Goal: Task Accomplishment & Management: Use online tool/utility

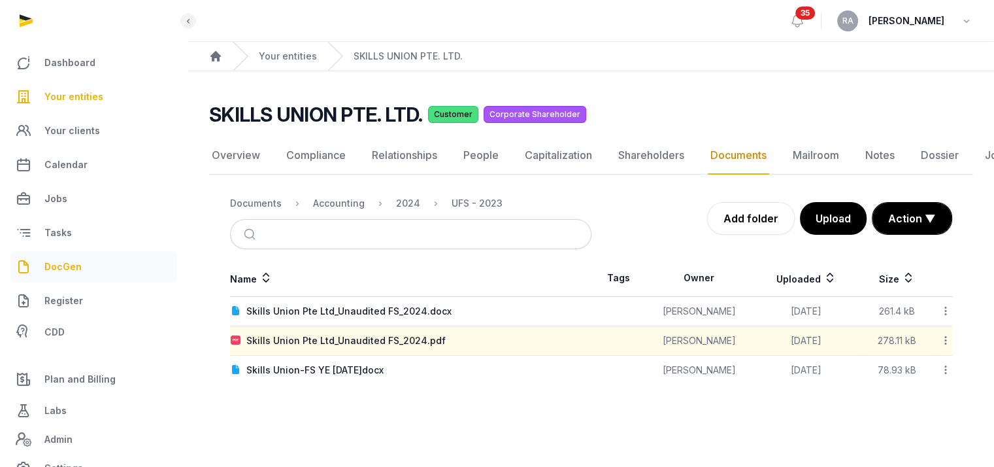
click at [64, 271] on span "DocGen" at bounding box center [62, 267] width 37 height 16
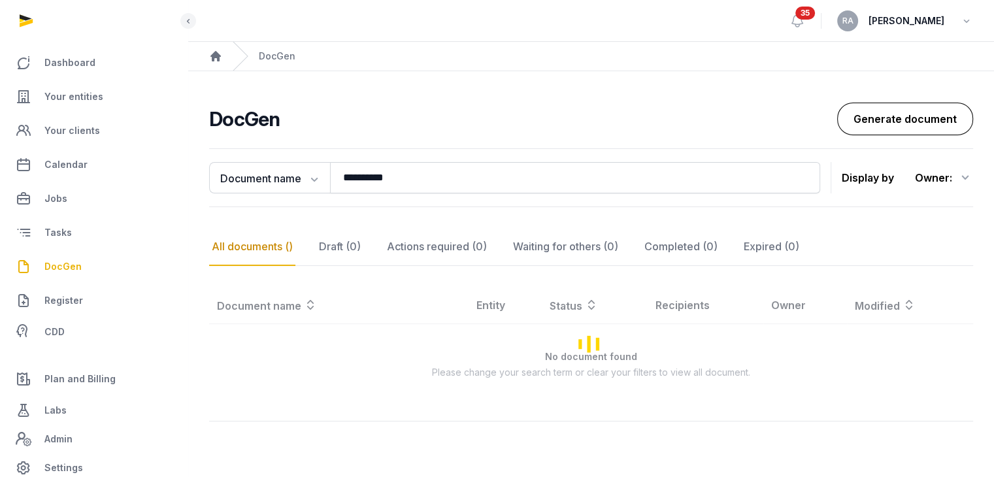
click at [926, 103] on link "Generate document" at bounding box center [905, 119] width 136 height 33
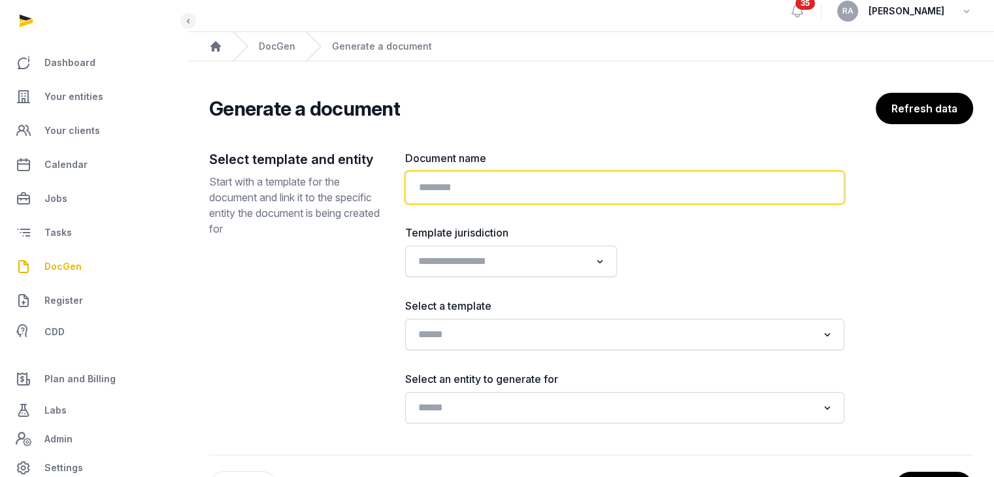
click at [520, 177] on input "text" at bounding box center [624, 187] width 439 height 33
type input "**********"
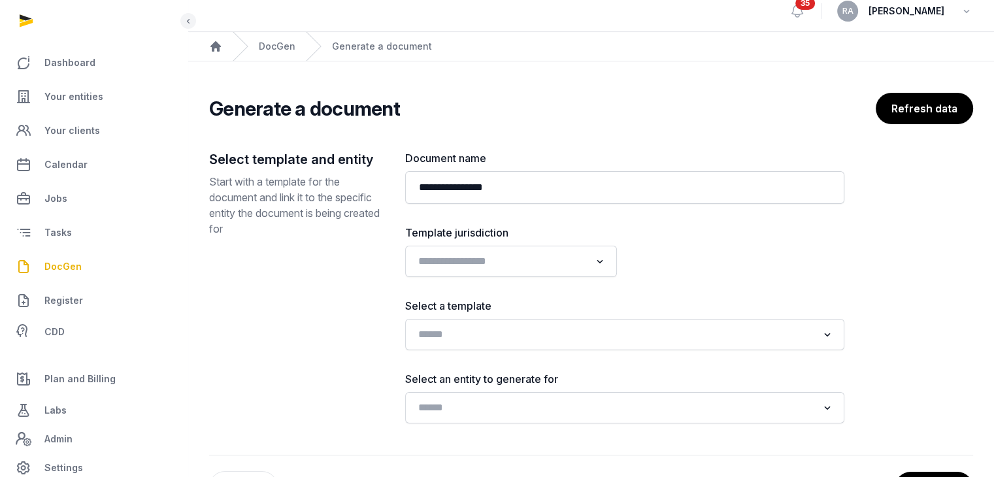
click at [537, 278] on div "**********" at bounding box center [624, 286] width 439 height 273
click at [537, 263] on input "Search for option" at bounding box center [501, 261] width 177 height 18
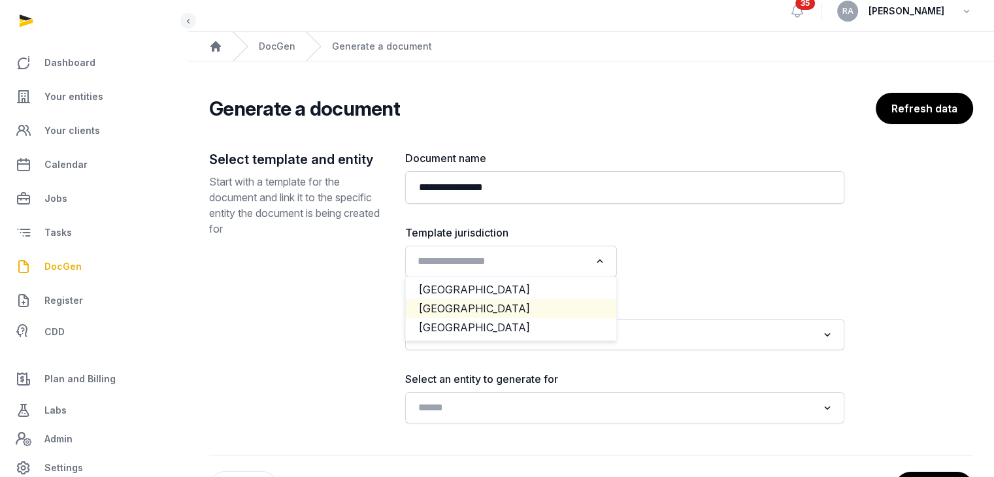
click at [498, 302] on li "[GEOGRAPHIC_DATA]" at bounding box center [511, 308] width 210 height 19
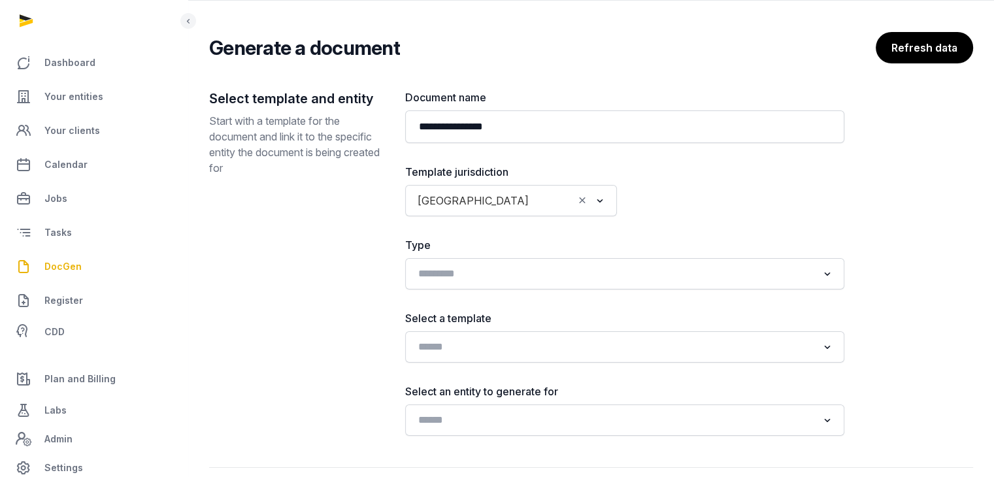
scroll to position [135, 0]
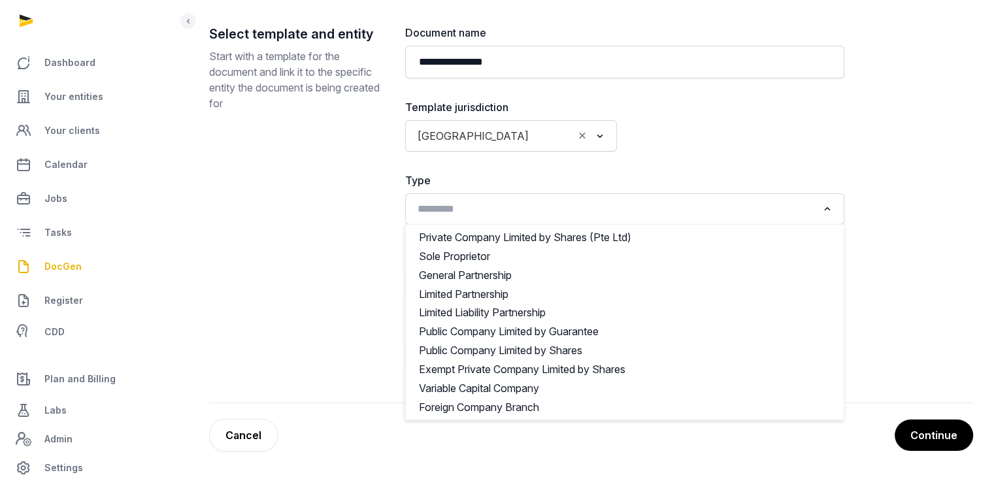
click at [594, 213] on input "Search for option" at bounding box center [615, 209] width 405 height 18
click at [705, 173] on label "Type" at bounding box center [624, 181] width 439 height 16
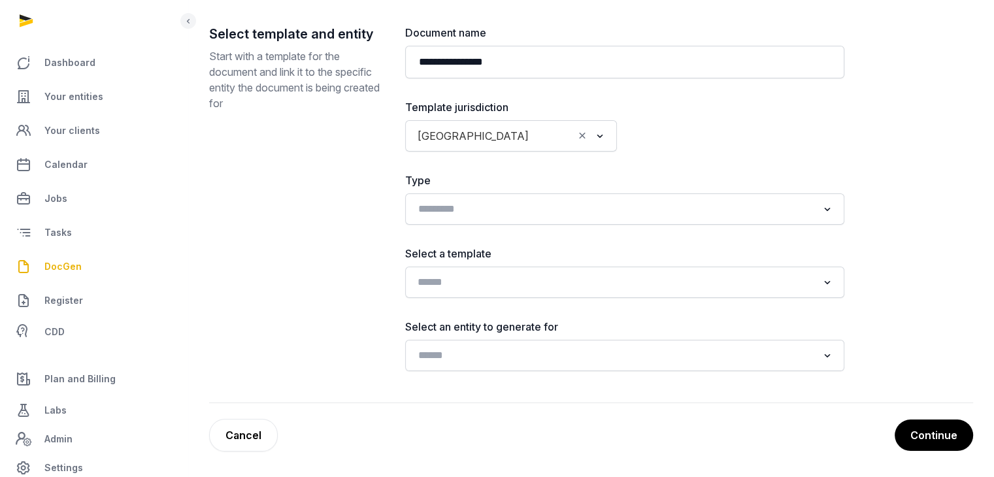
click at [645, 290] on input "Search for option" at bounding box center [615, 282] width 405 height 18
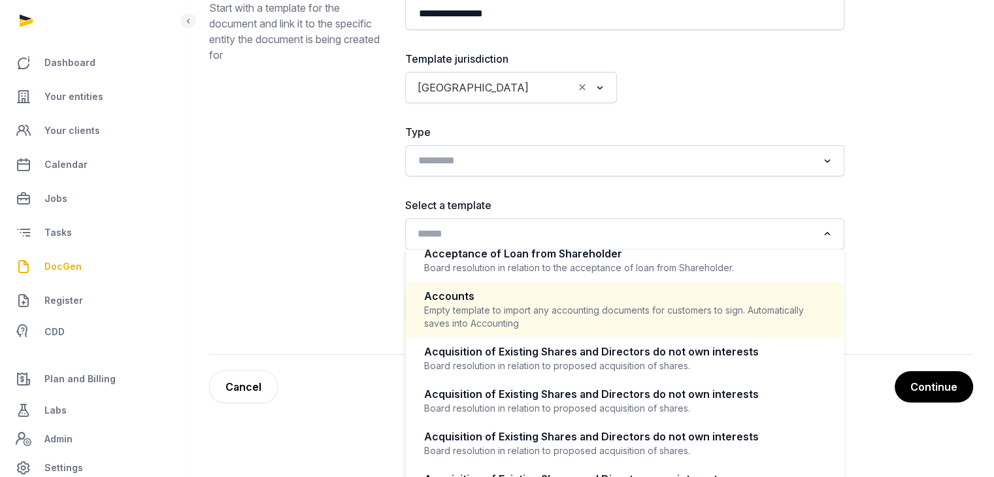
scroll to position [186, 0]
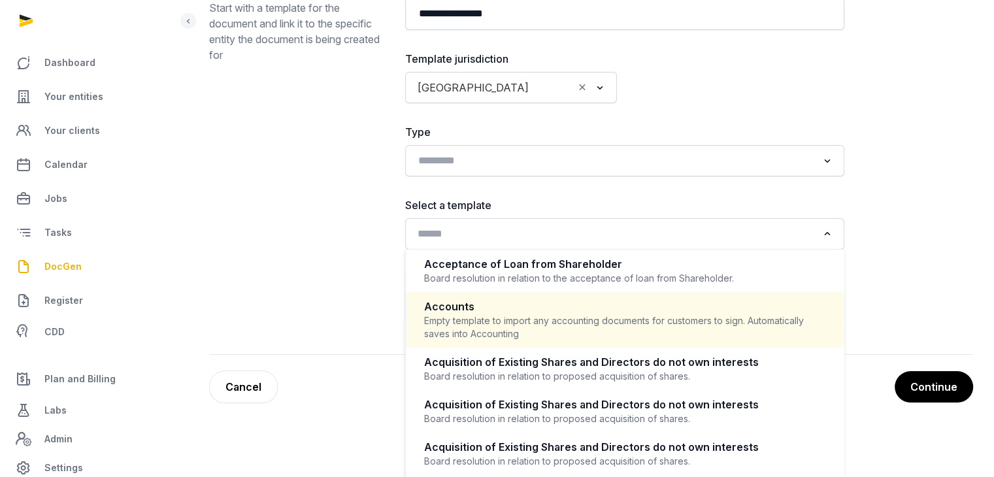
click at [618, 308] on div "Accounts" at bounding box center [624, 306] width 401 height 15
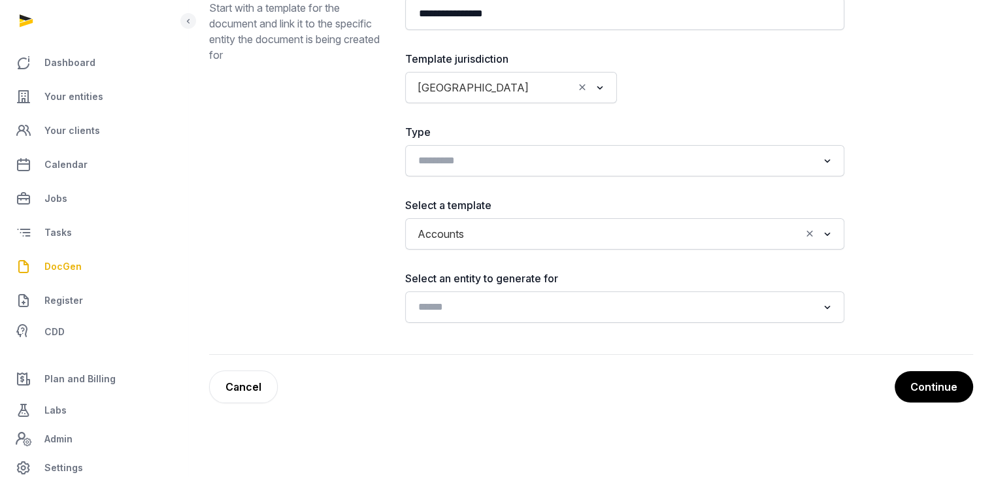
scroll to position [135, 0]
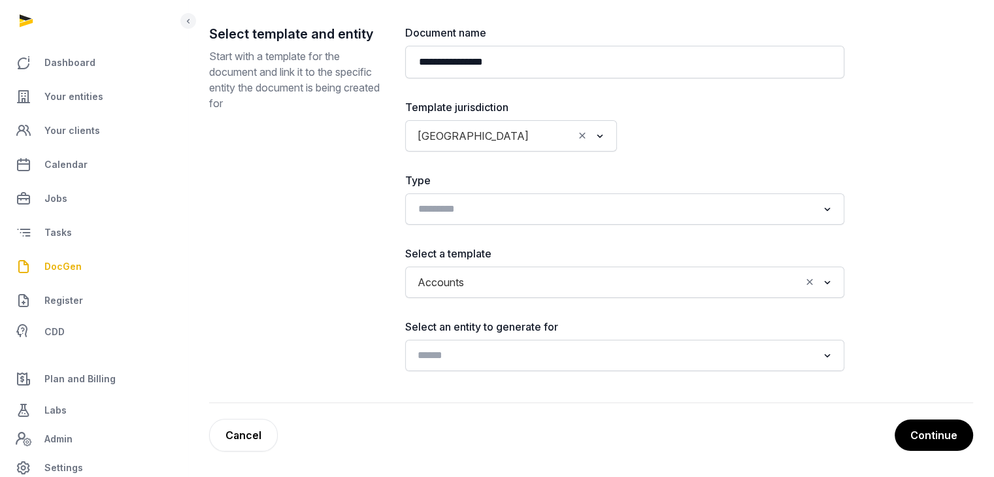
click at [653, 347] on input "Search for option" at bounding box center [615, 355] width 405 height 18
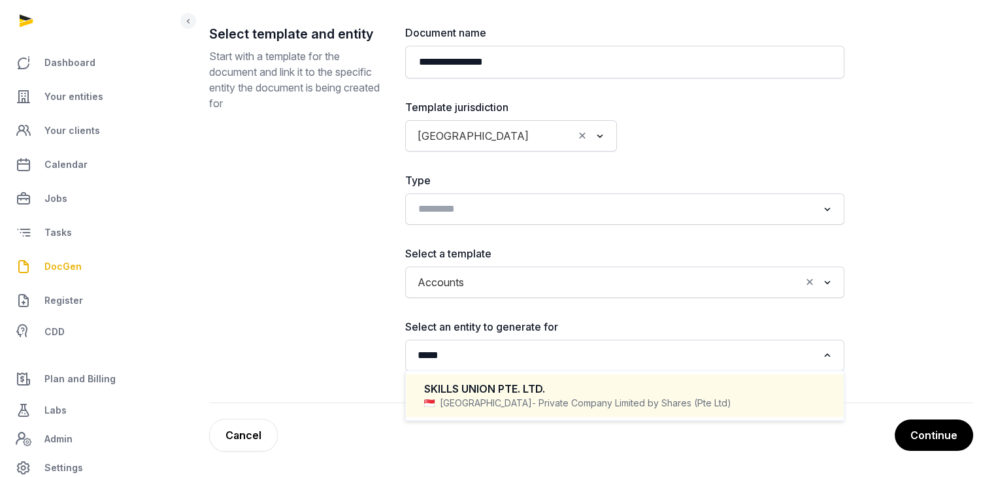
click at [569, 409] on span "- Private Company Limited by Shares (Pte Ltd)" at bounding box center [631, 403] width 199 height 13
type input "*****"
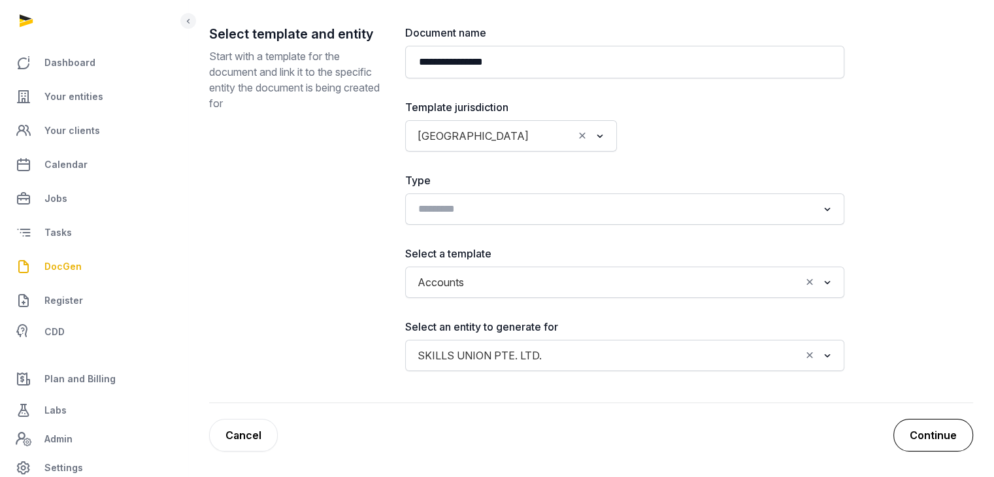
click at [931, 437] on button "Continue" at bounding box center [934, 435] width 80 height 33
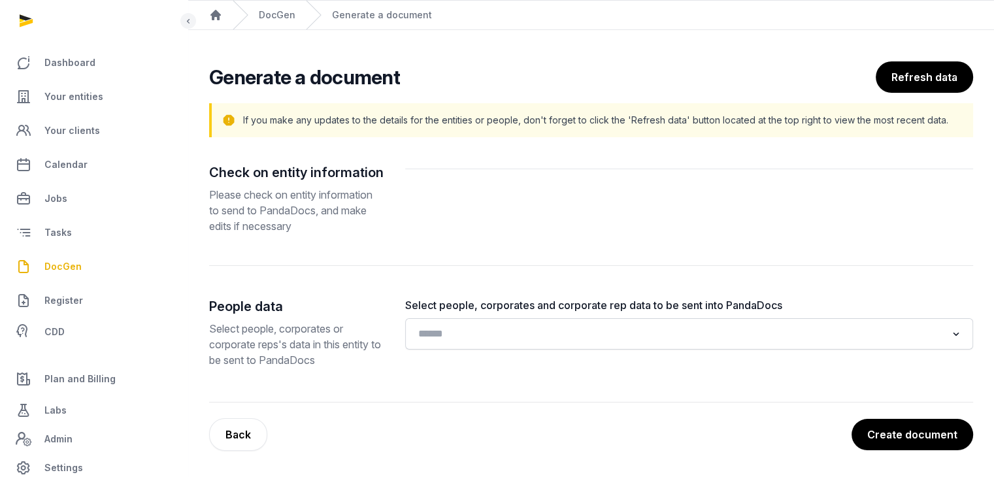
scroll to position [41, 0]
click at [583, 348] on div "Loading..." at bounding box center [689, 334] width 568 height 31
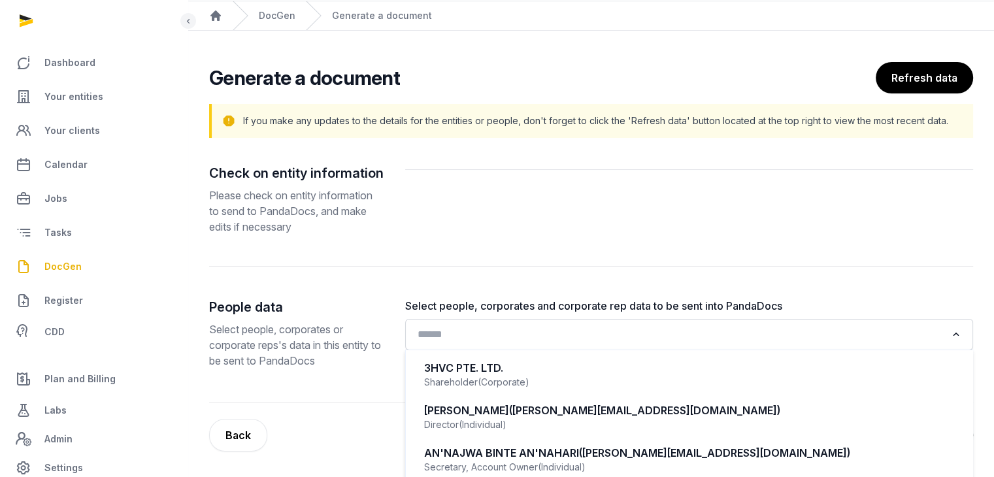
click at [586, 338] on input "Search for option" at bounding box center [679, 335] width 533 height 18
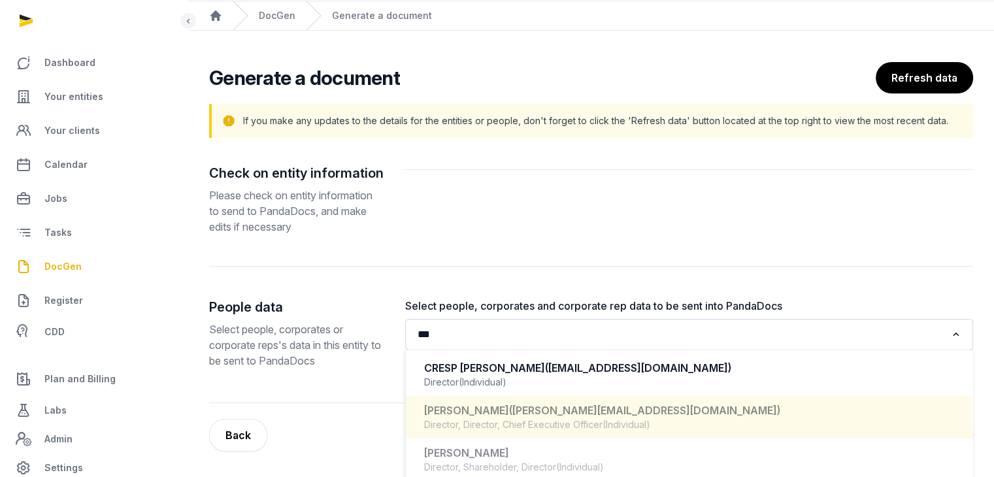
click at [656, 421] on div "Director, Director, Chief Executive Officer (Individual)" at bounding box center [689, 424] width 530 height 13
type input "***"
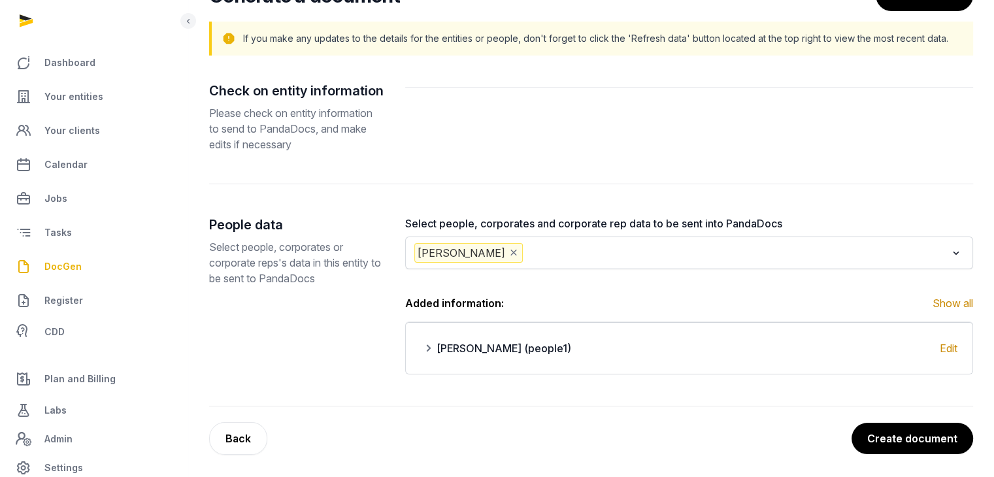
scroll to position [126, 0]
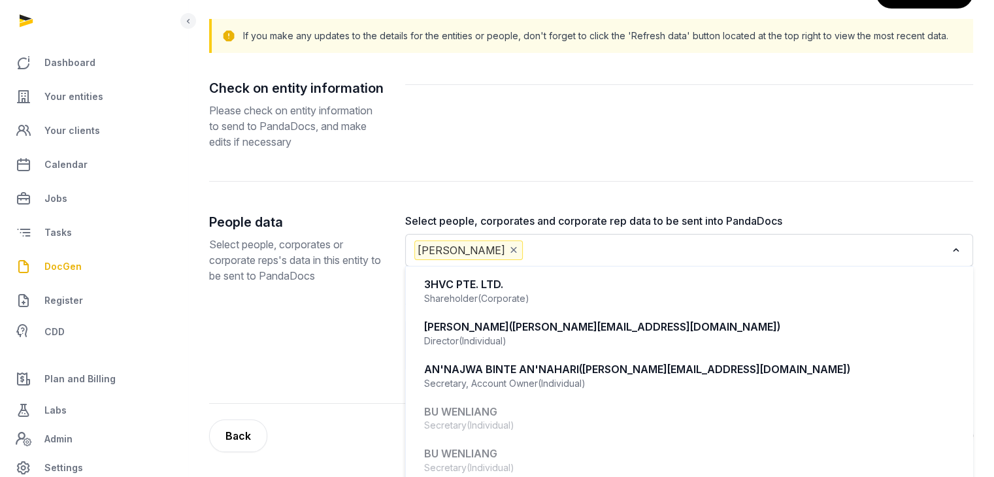
click at [654, 243] on input "Search for option" at bounding box center [736, 251] width 421 height 20
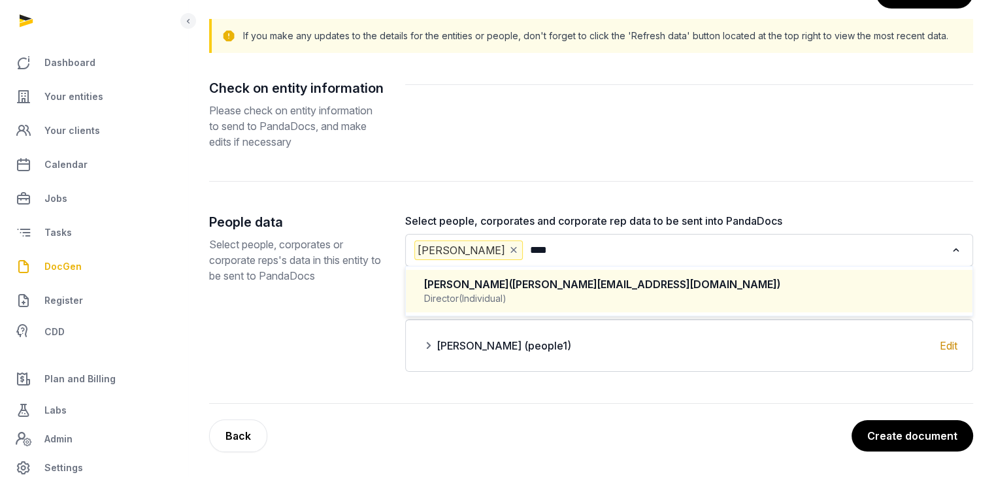
click at [598, 292] on div "Director (Individual)" at bounding box center [689, 298] width 530 height 13
type input "****"
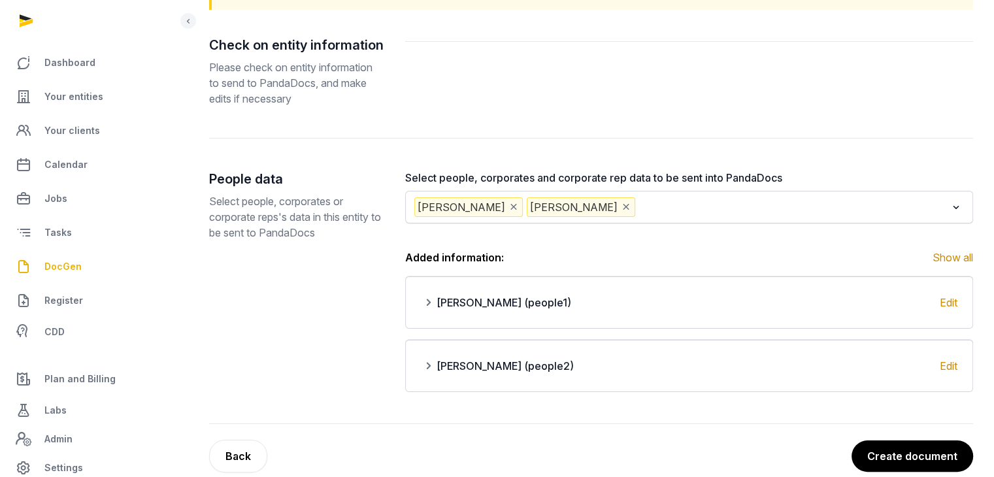
scroll to position [189, 0]
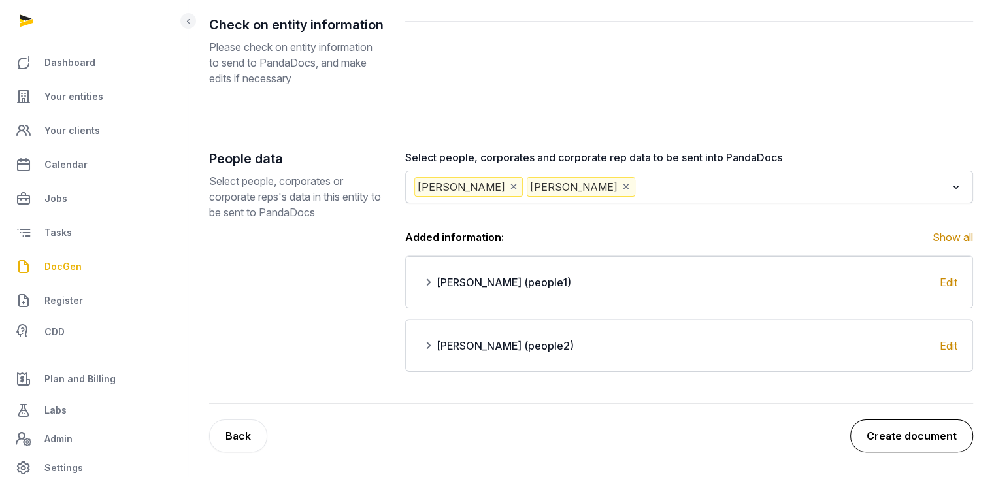
click at [914, 433] on button "Create document" at bounding box center [911, 436] width 123 height 33
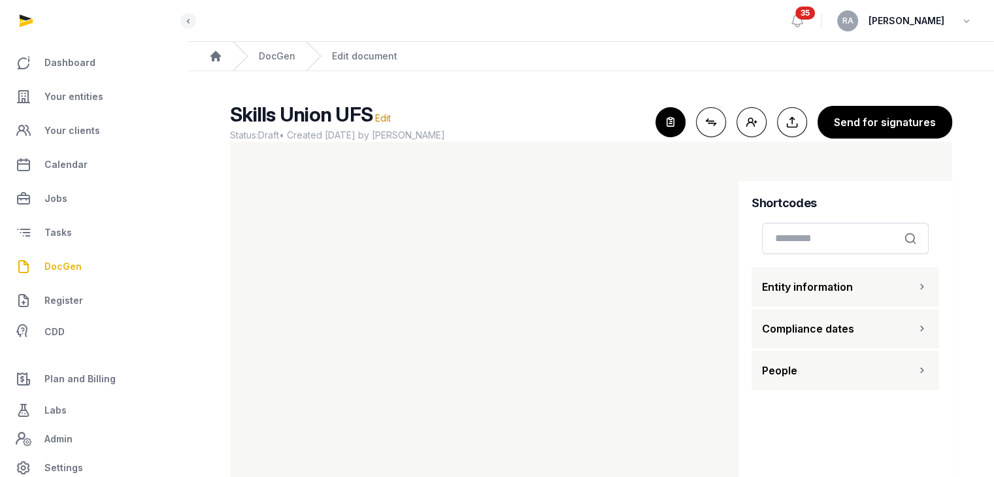
scroll to position [48, 0]
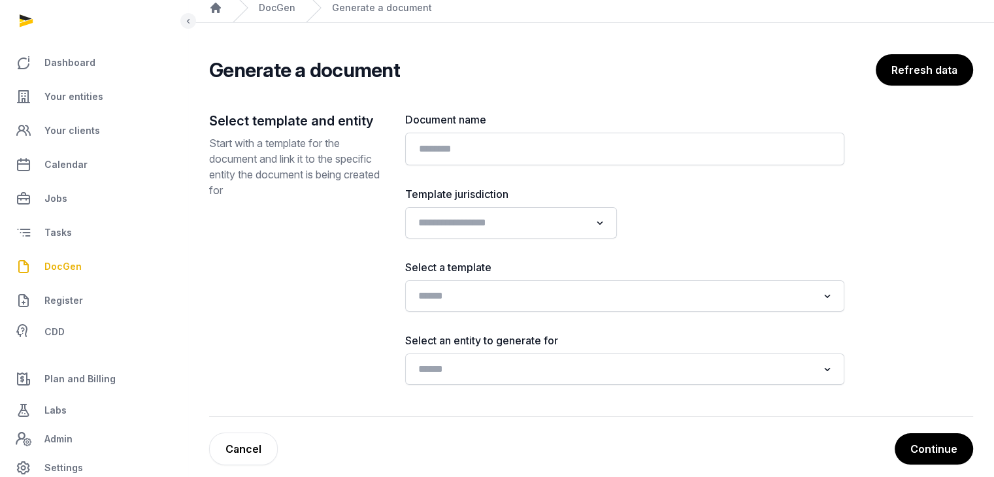
scroll to position [62, 0]
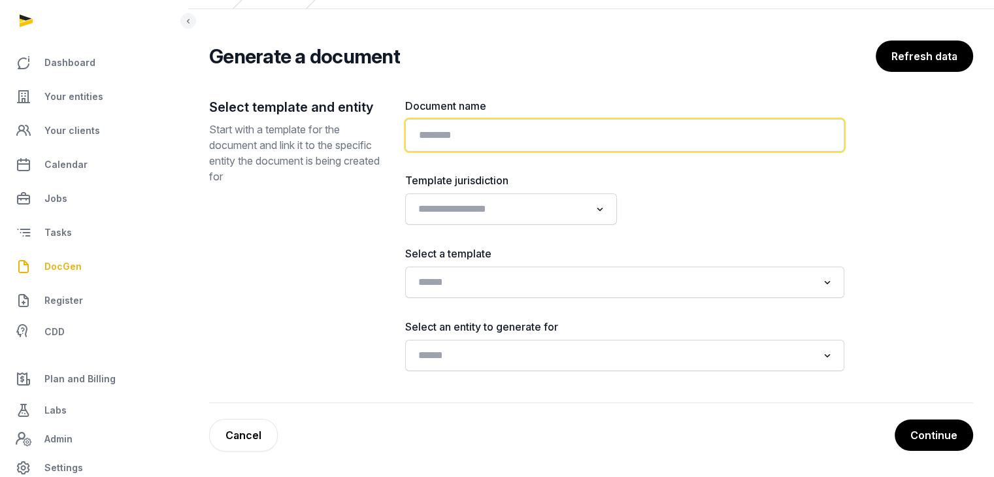
click at [569, 131] on input "text" at bounding box center [624, 135] width 439 height 33
type input "**********"
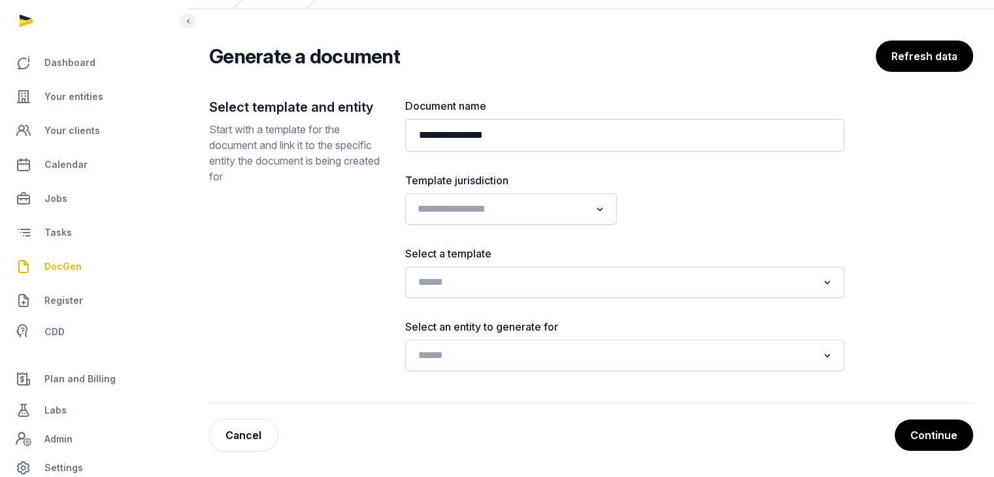
click at [578, 214] on input "Search for option" at bounding box center [501, 209] width 177 height 18
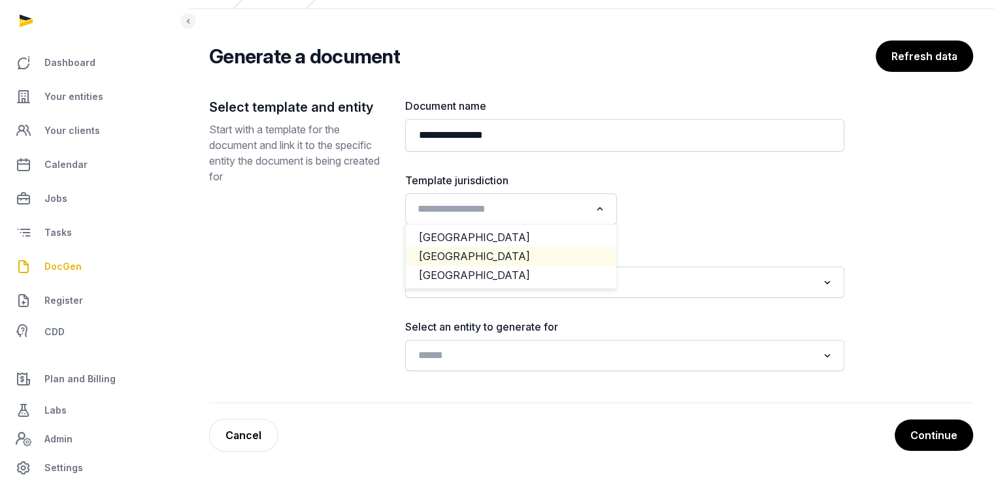
click at [506, 255] on li "[GEOGRAPHIC_DATA]" at bounding box center [511, 256] width 210 height 19
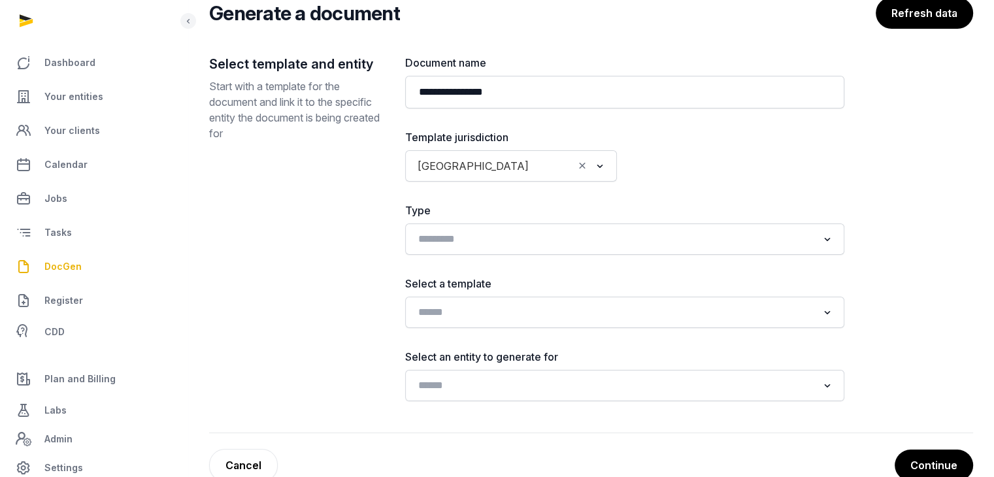
scroll to position [135, 0]
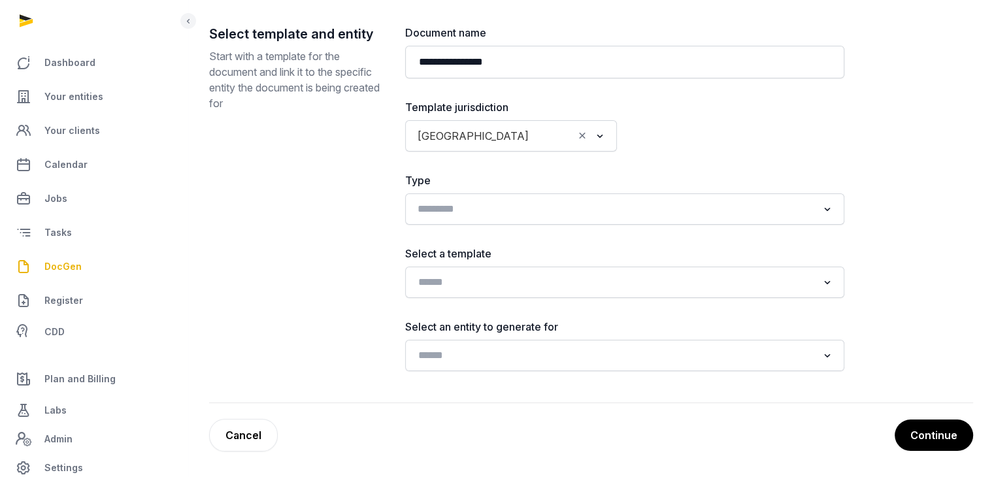
click at [625, 207] on input "Search for option" at bounding box center [615, 209] width 405 height 18
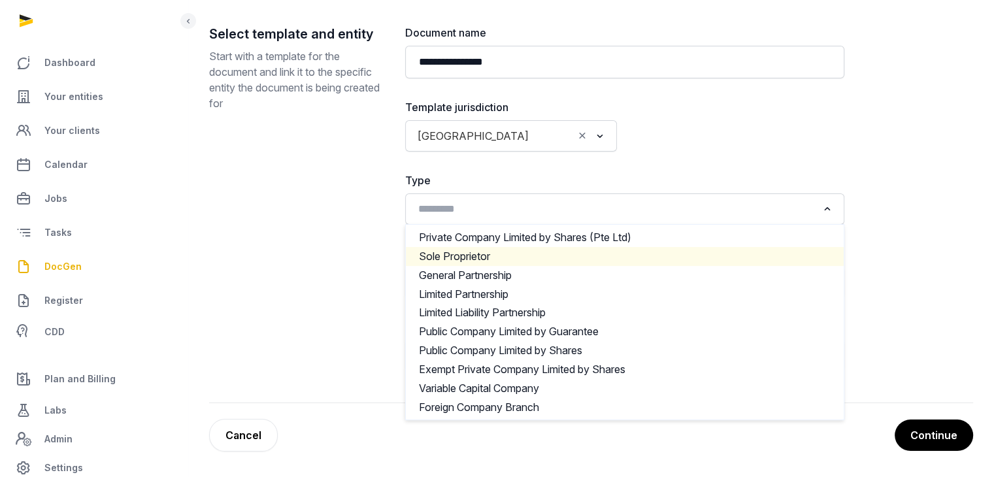
click at [989, 255] on main "**********" at bounding box center [591, 207] width 806 height 542
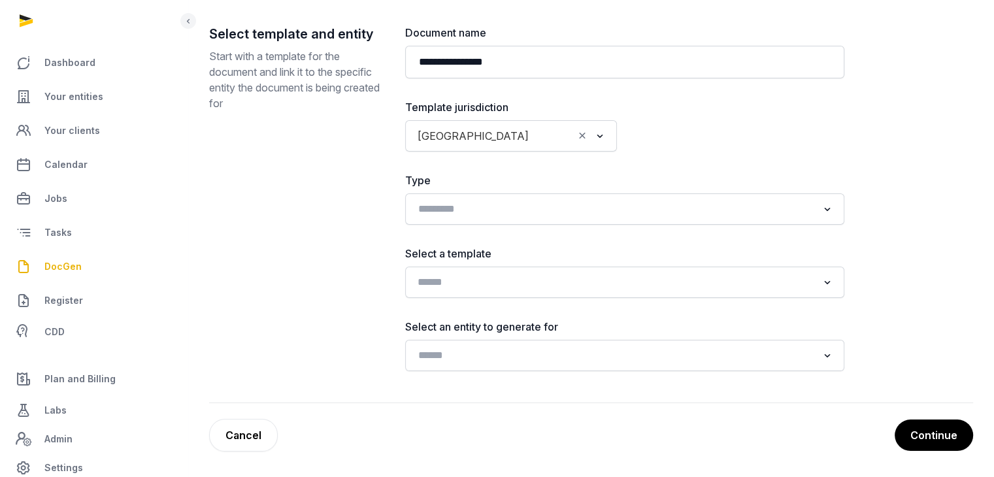
click at [635, 283] on input "Search for option" at bounding box center [615, 282] width 405 height 18
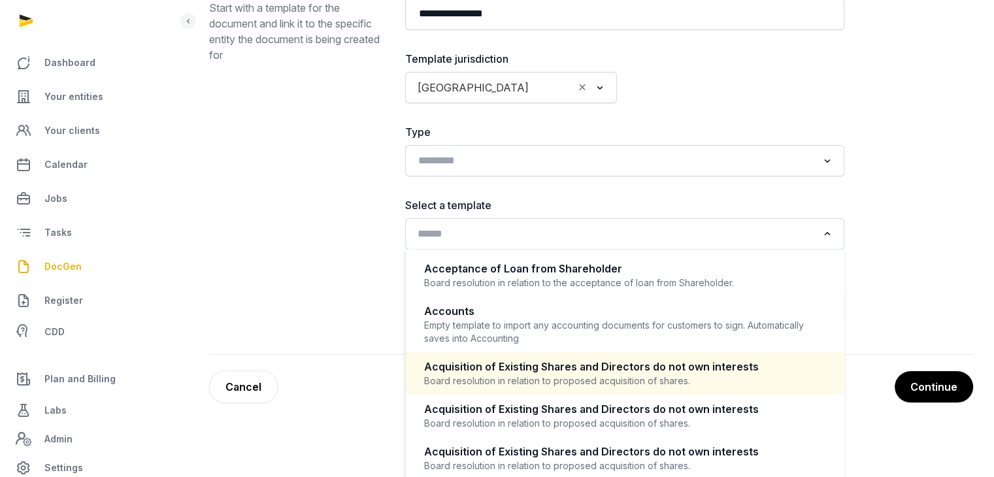
scroll to position [196, 0]
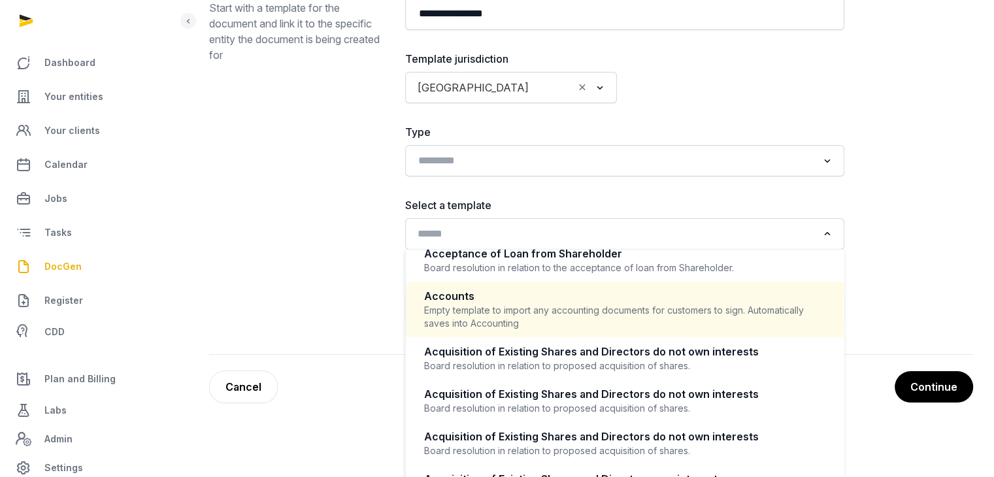
click at [607, 319] on div "Empty template to import any accounting documents for customers to sign. Automa…" at bounding box center [624, 317] width 401 height 26
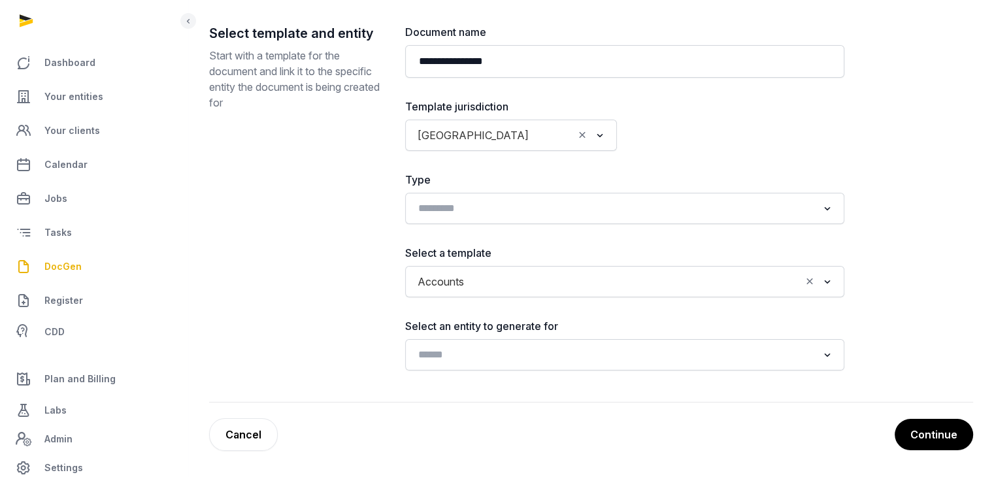
scroll to position [135, 0]
click at [625, 353] on input "Search for option" at bounding box center [615, 355] width 405 height 18
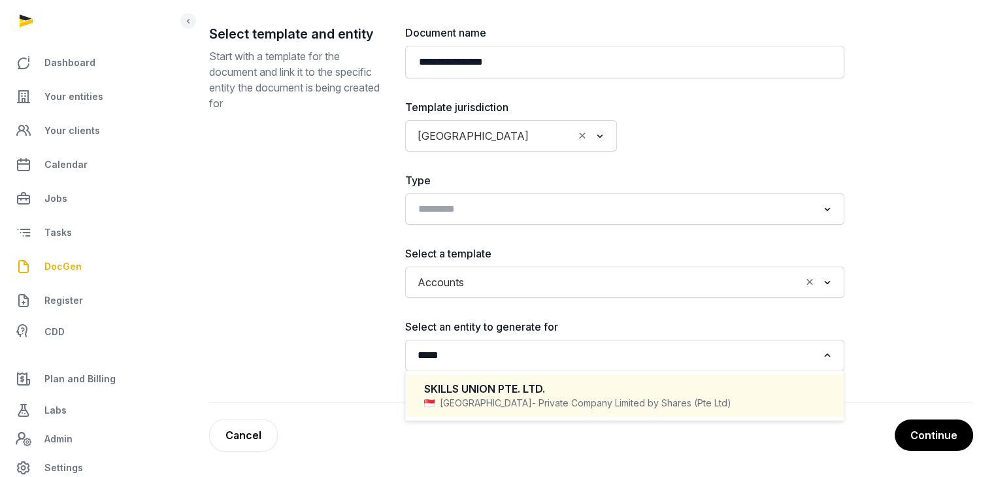
click at [550, 403] on span "- Private Company Limited by Shares (Pte Ltd)" at bounding box center [631, 403] width 199 height 13
type input "*****"
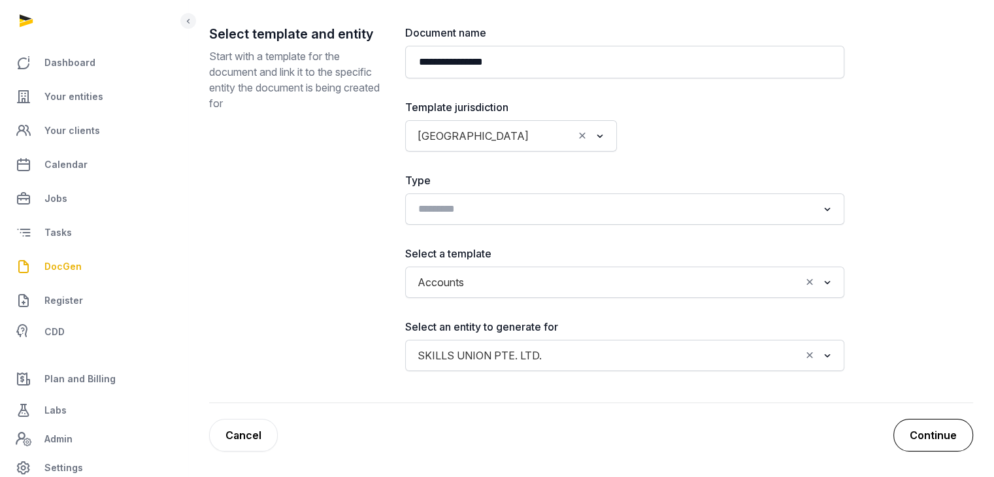
click at [933, 435] on button "Continue" at bounding box center [934, 435] width 80 height 33
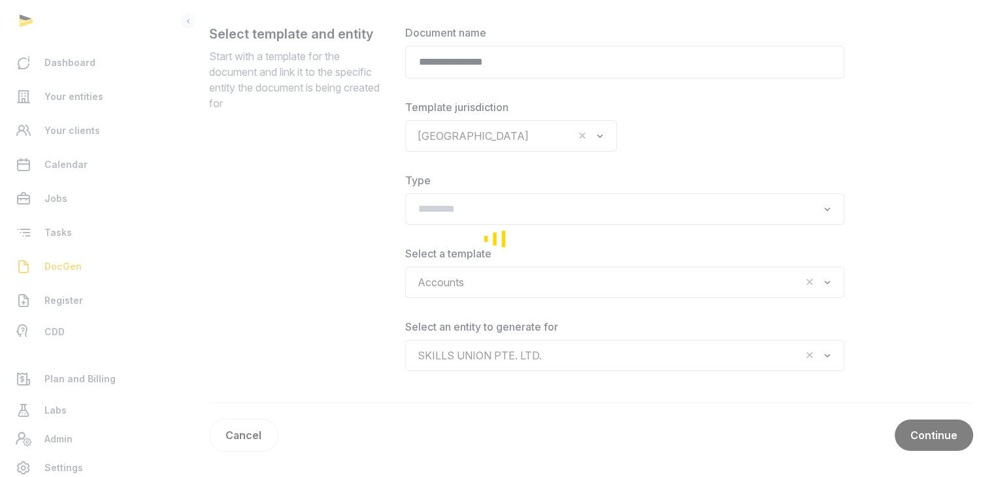
scroll to position [41, 0]
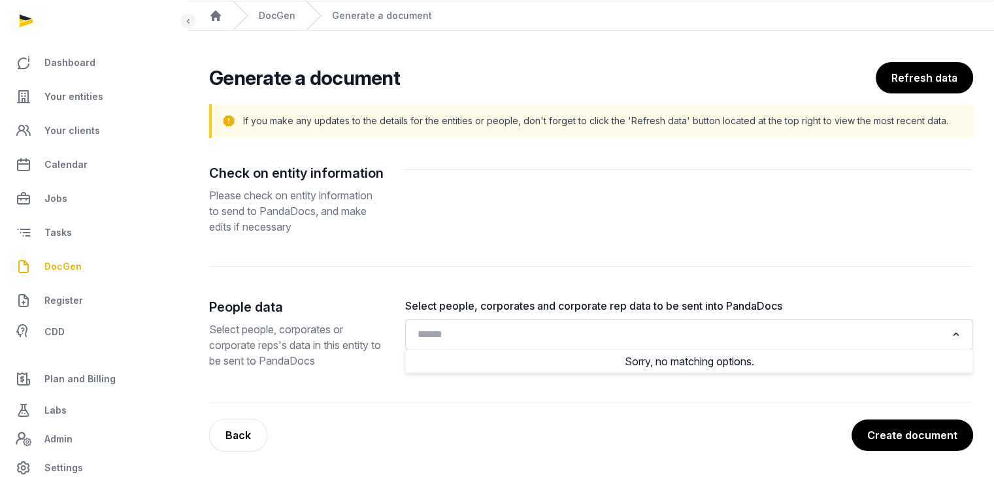
click at [714, 341] on input "Search for option" at bounding box center [679, 335] width 533 height 18
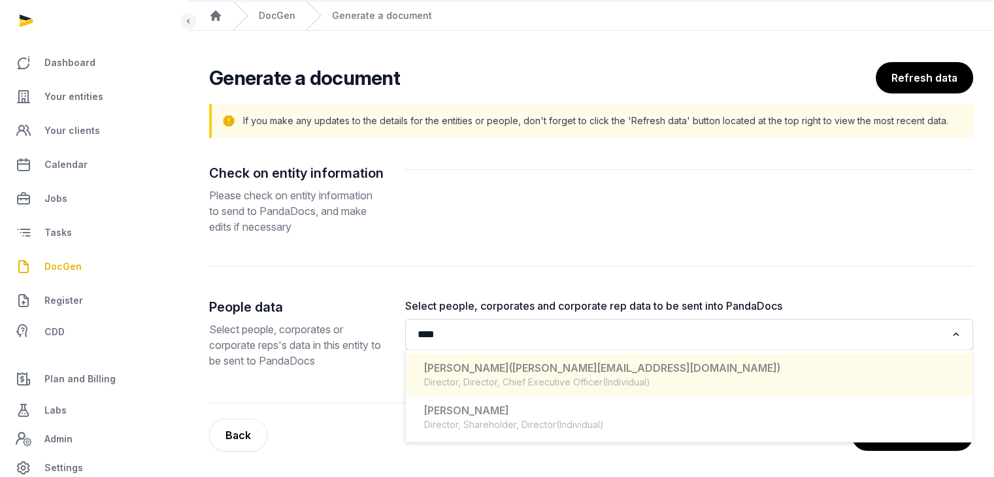
click at [556, 372] on span "([PERSON_NAME][EMAIL_ADDRESS][DOMAIN_NAME])" at bounding box center [644, 367] width 271 height 13
type input "****"
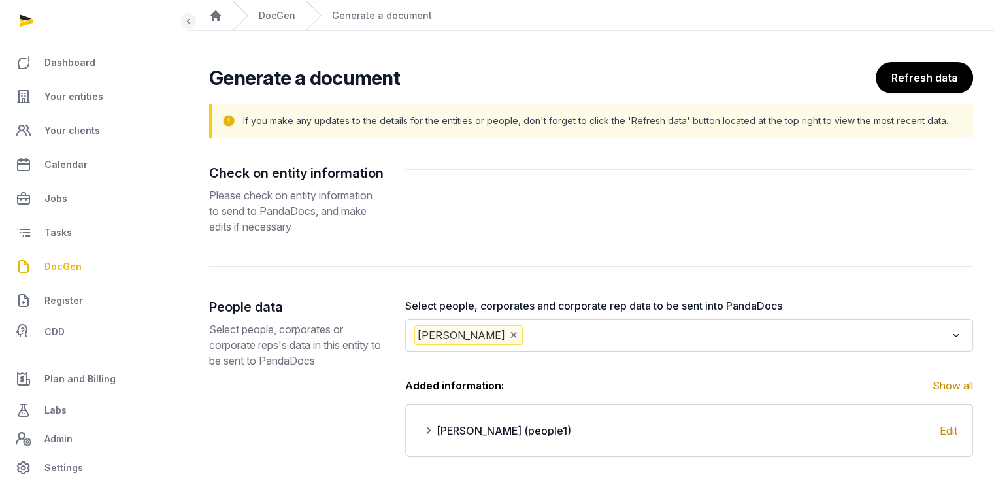
click at [605, 329] on input "Search for option" at bounding box center [736, 336] width 421 height 20
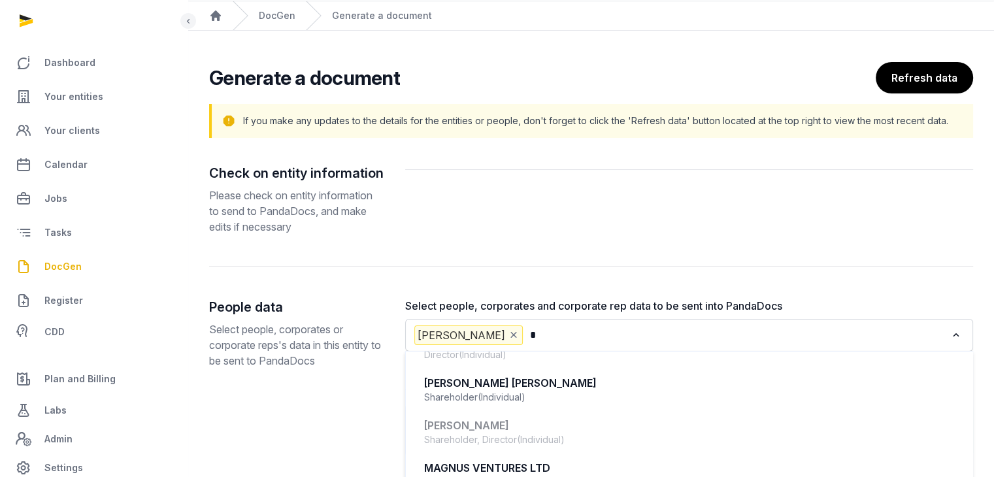
scroll to position [0, 0]
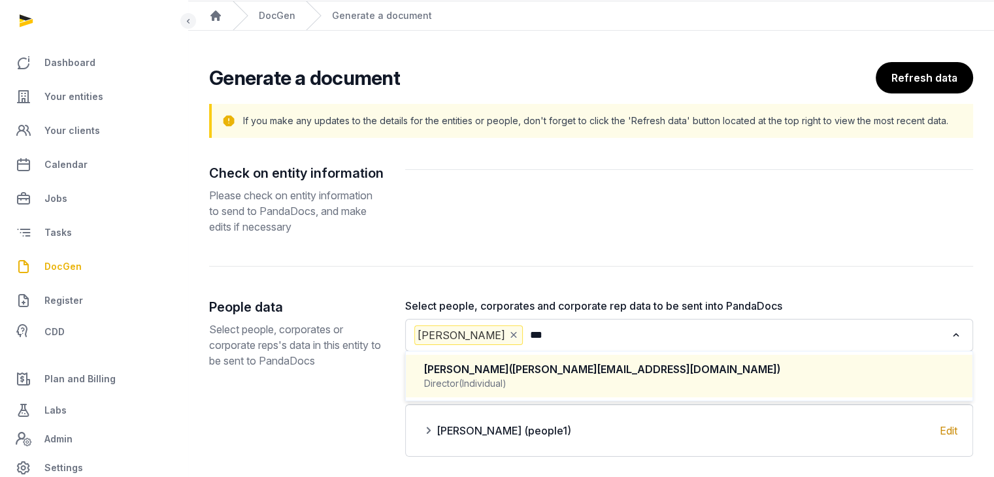
click at [599, 371] on div "[PERSON_NAME] ([PERSON_NAME][EMAIL_ADDRESS][DOMAIN_NAME])" at bounding box center [689, 369] width 530 height 15
type input "***"
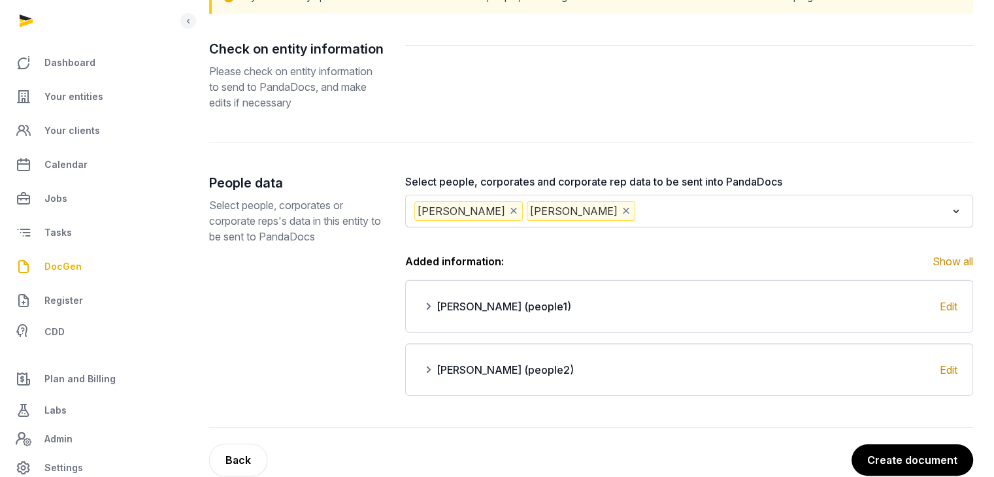
scroll to position [189, 0]
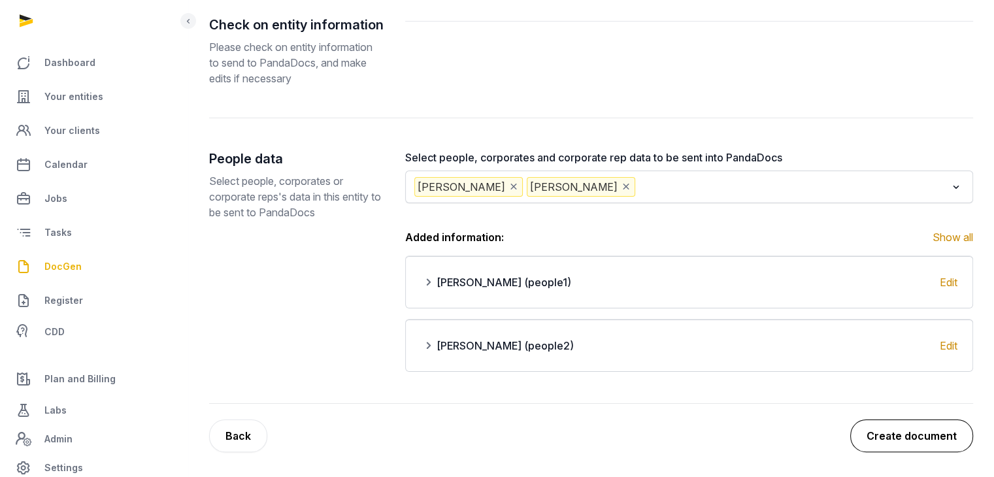
click at [894, 429] on button "Create document" at bounding box center [911, 436] width 123 height 33
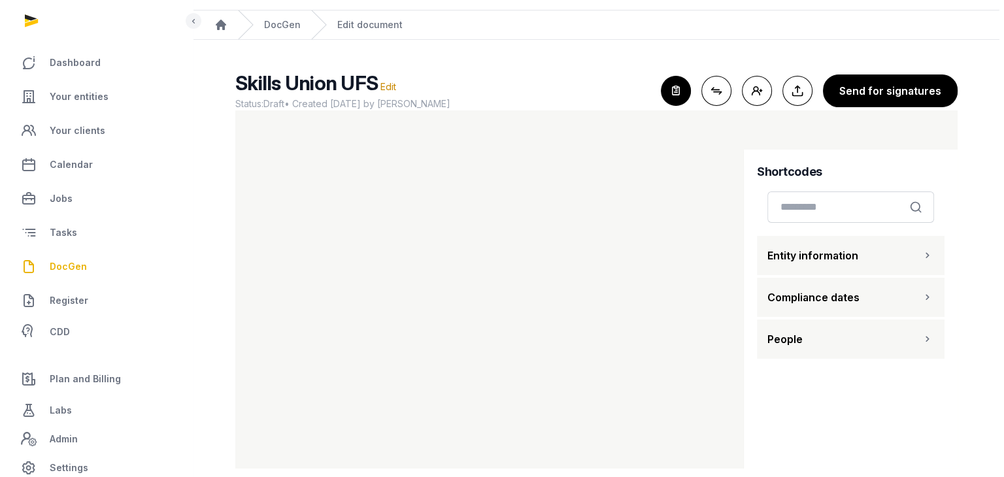
scroll to position [48, 0]
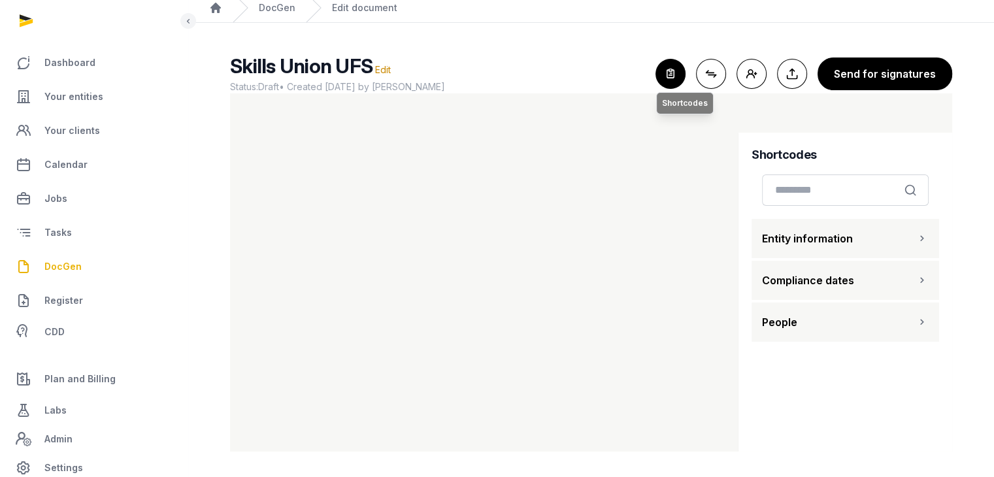
click at [682, 75] on icon "button" at bounding box center [670, 73] width 29 height 29
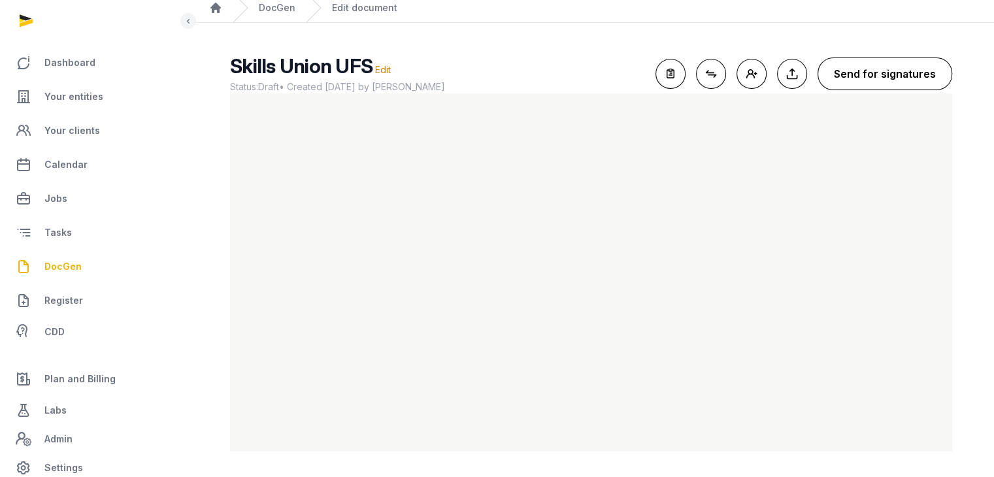
click at [876, 75] on button "Send for signatures" at bounding box center [885, 74] width 135 height 33
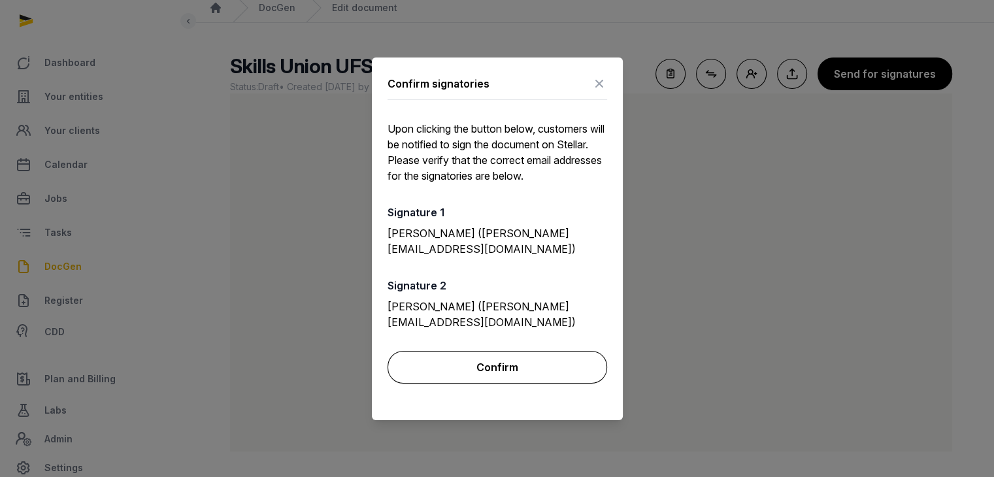
click at [534, 365] on button "Confirm" at bounding box center [498, 367] width 220 height 33
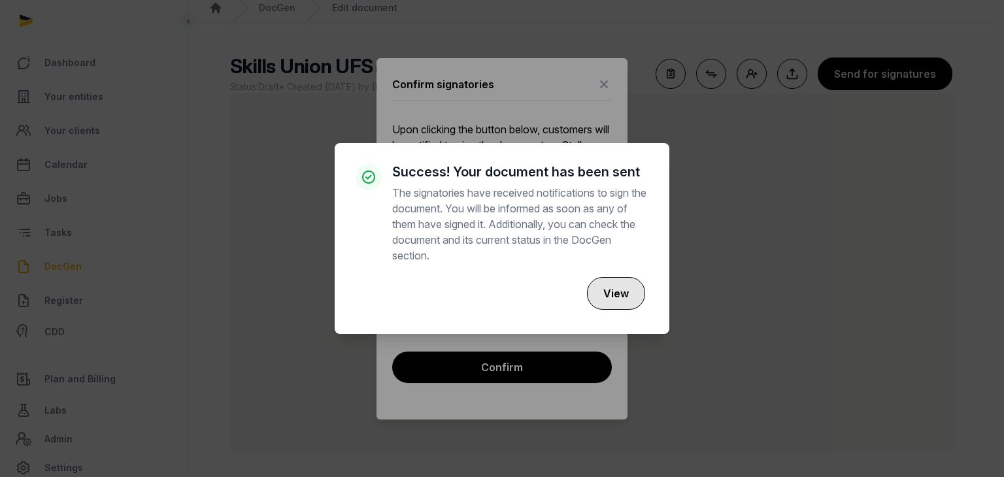
click at [626, 286] on button "View" at bounding box center [616, 293] width 58 height 33
